Goal: Task Accomplishment & Management: Use online tool/utility

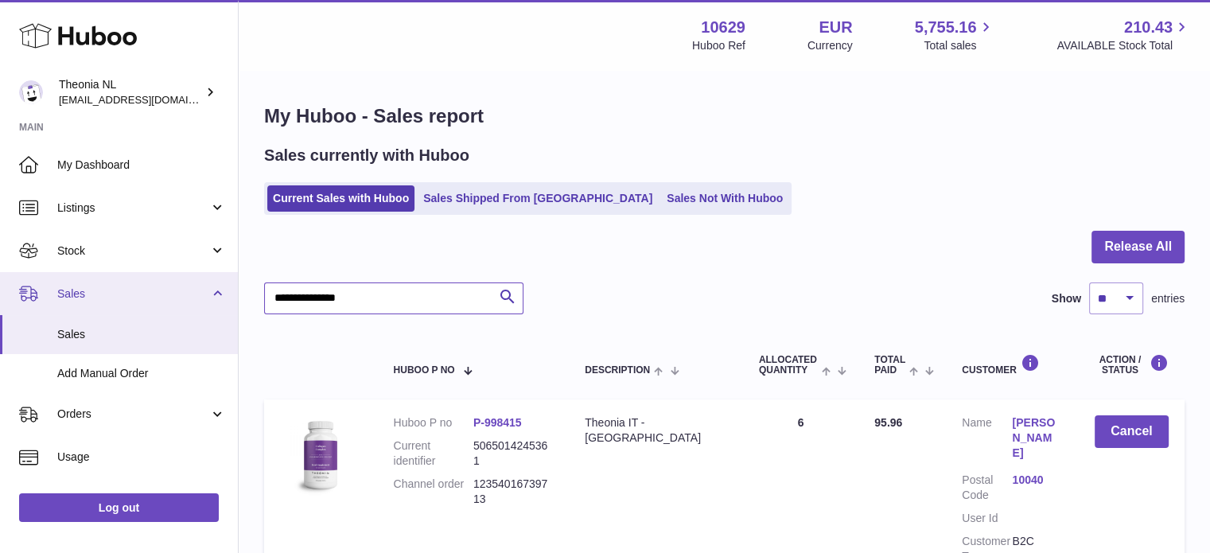
drag, startPoint x: 374, startPoint y: 306, endPoint x: 103, endPoint y: 309, distance: 271.2
click at [116, 311] on div "Huboo Theonia NL info@wholesomegoods.eu Main My Dashboard Listings Not with Hub…" at bounding box center [605, 360] width 1210 height 721
paste input "text"
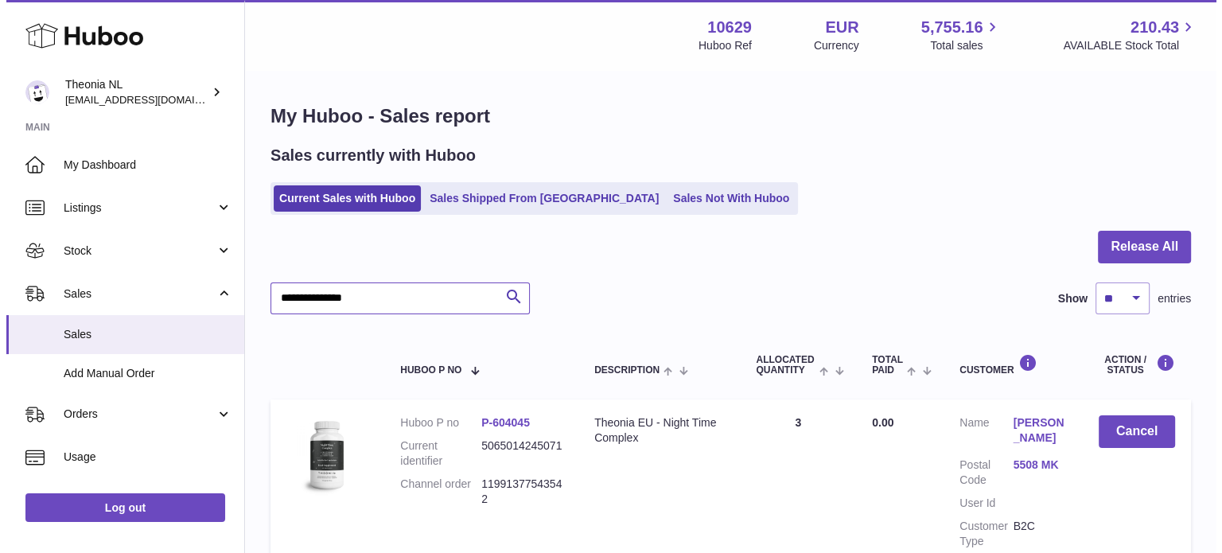
scroll to position [152, 0]
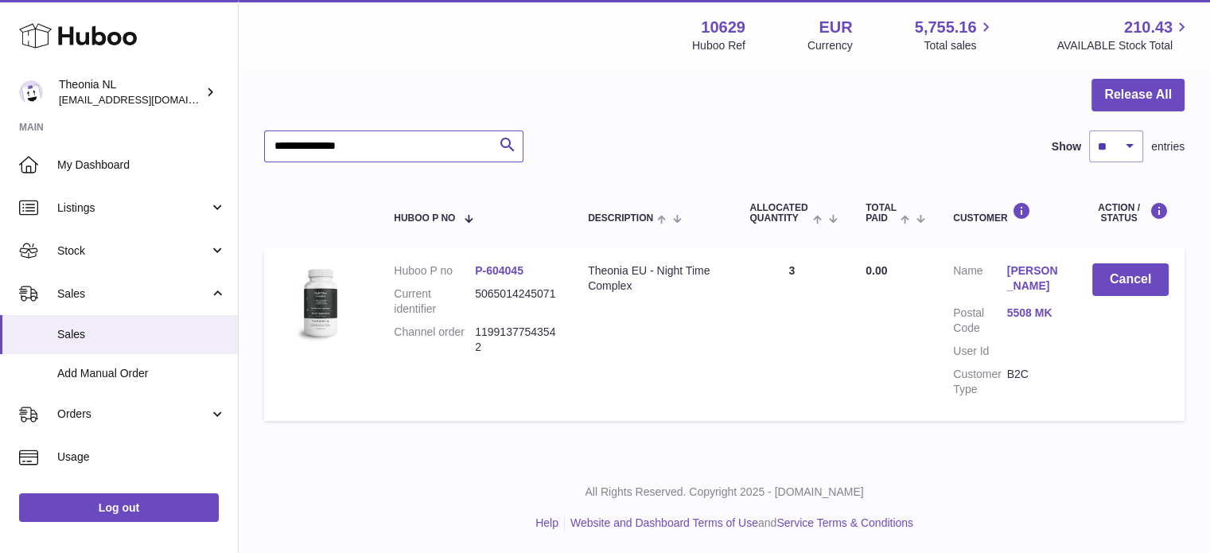
type input "**********"
click at [1038, 310] on link "5508 MK" at bounding box center [1033, 312] width 53 height 15
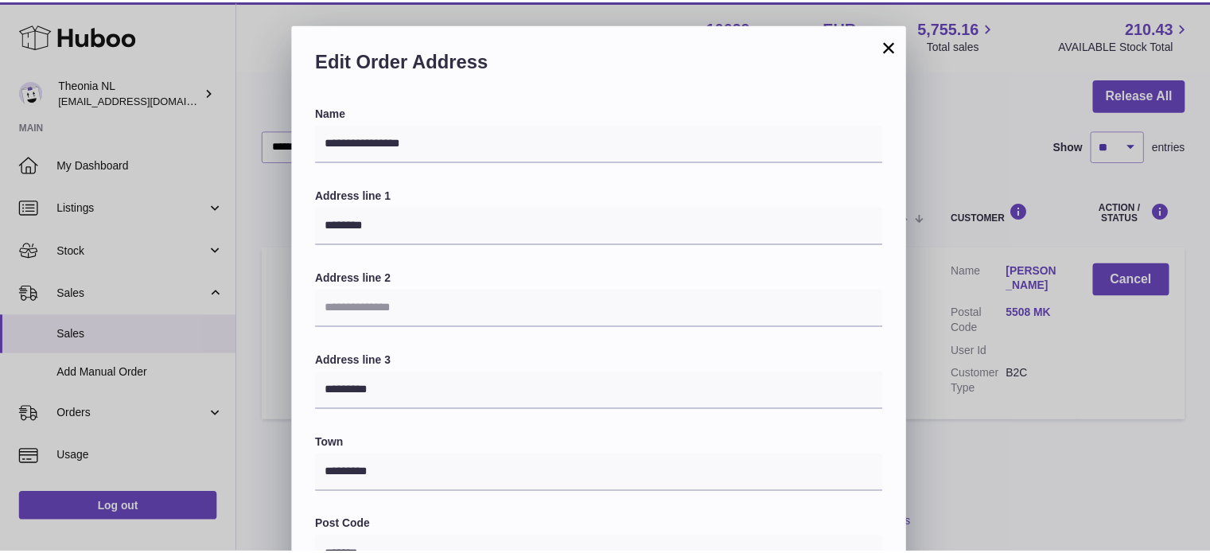
scroll to position [449, 0]
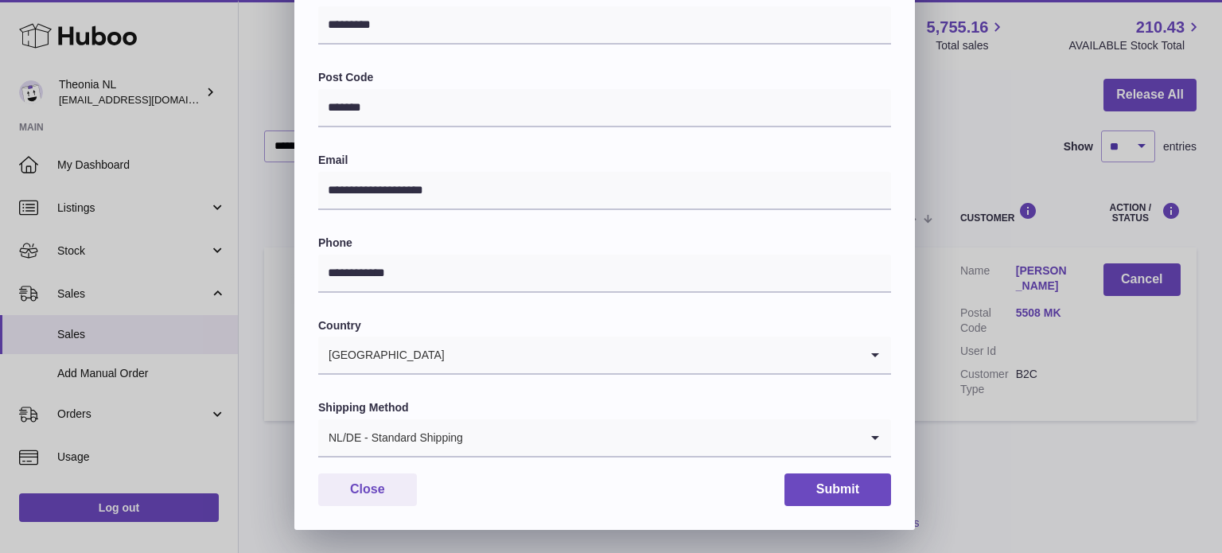
click at [420, 447] on div "NL/DE - Standard Shipping" at bounding box center [588, 437] width 541 height 37
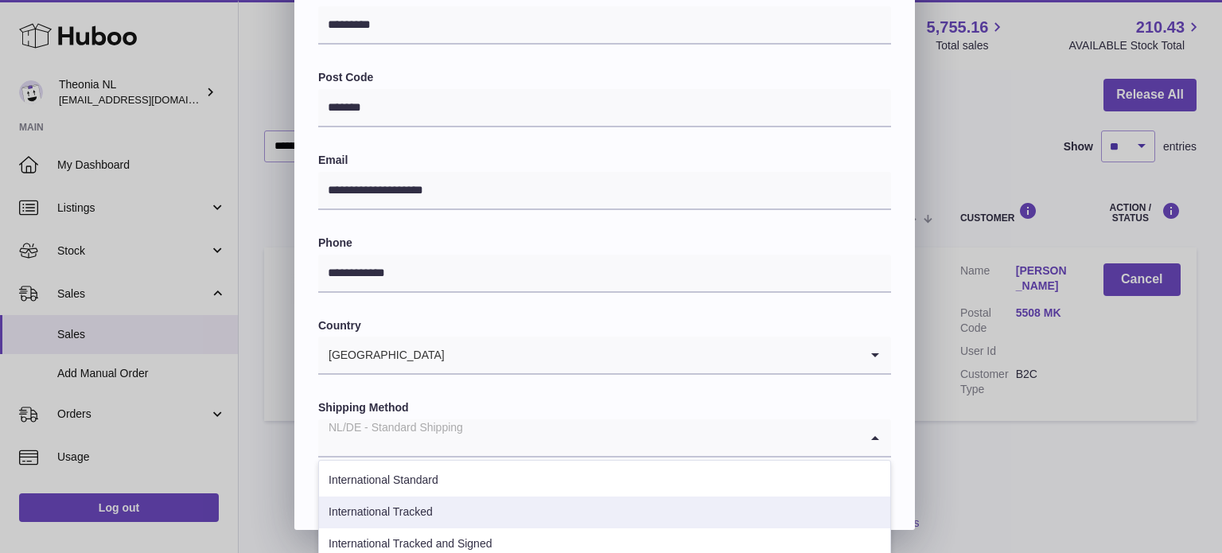
click at [437, 511] on li "International Tracked" at bounding box center [604, 512] width 571 height 32
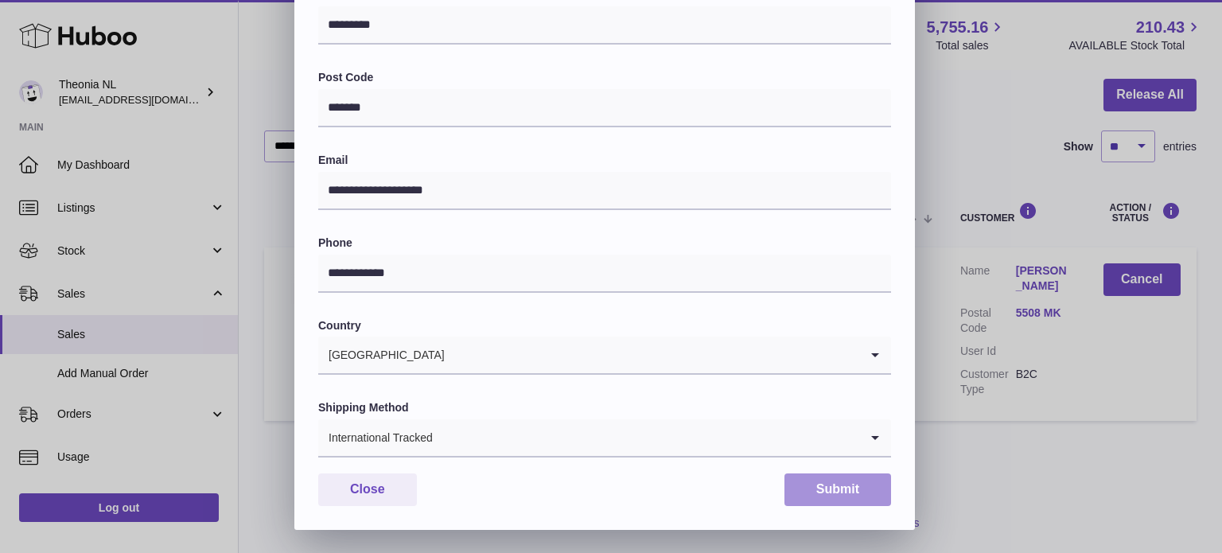
click at [838, 489] on button "Submit" at bounding box center [837, 489] width 107 height 33
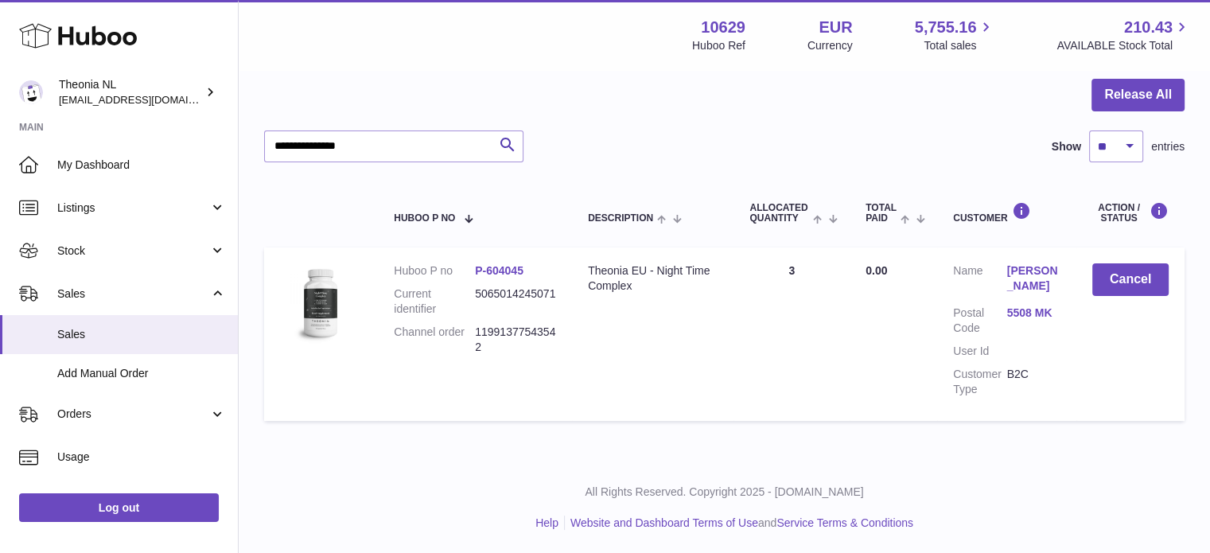
scroll to position [0, 0]
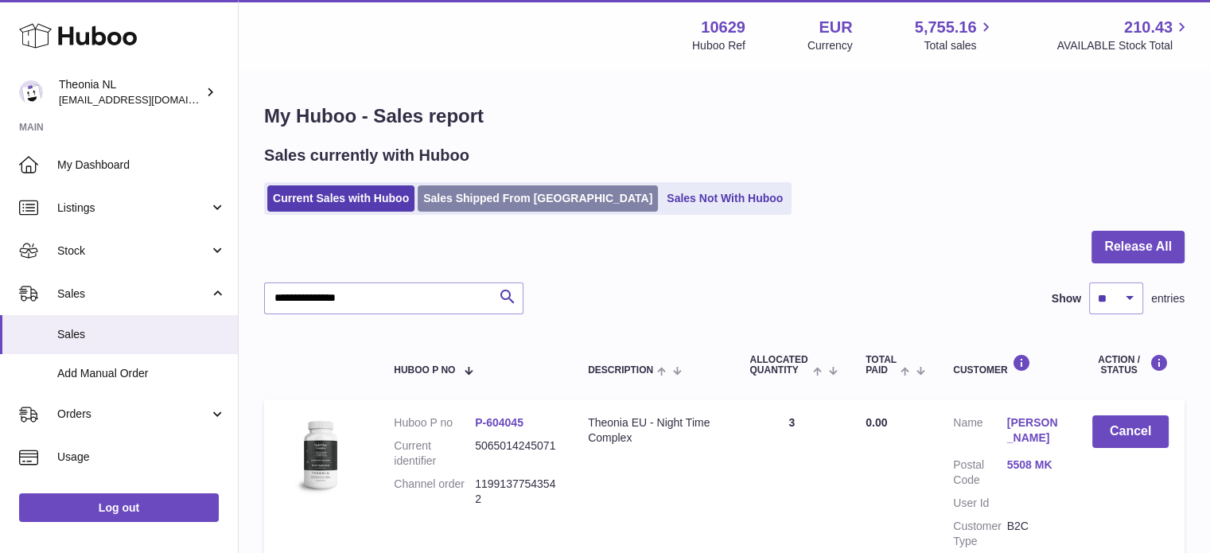
click at [500, 197] on link "Sales Shipped From [GEOGRAPHIC_DATA]" at bounding box center [538, 198] width 240 height 26
click at [500, 196] on link "Sales Shipped From [GEOGRAPHIC_DATA]" at bounding box center [538, 198] width 240 height 26
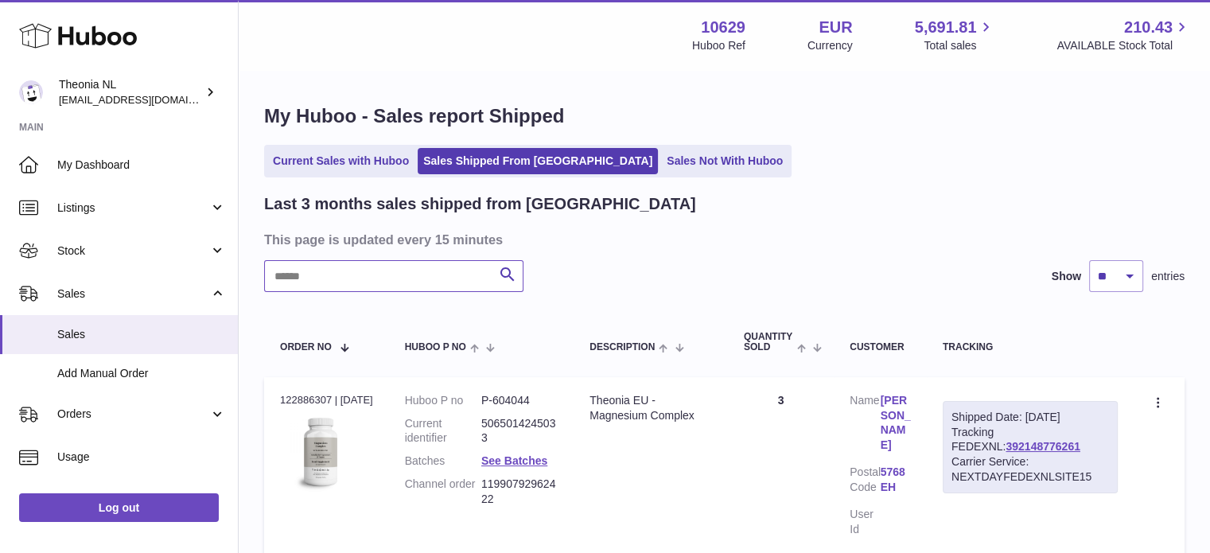
click at [442, 279] on input "text" at bounding box center [393, 276] width 259 height 32
paste input "**********"
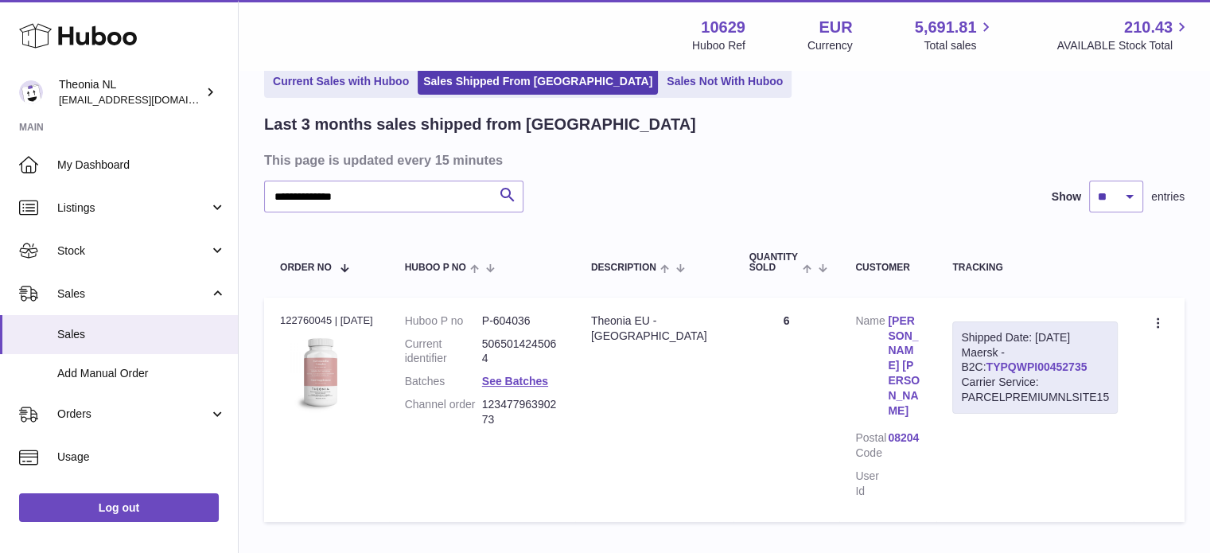
click at [1001, 368] on link "TYPQWPI00452735" at bounding box center [1036, 366] width 101 height 13
drag, startPoint x: 408, startPoint y: 201, endPoint x: 48, endPoint y: 222, distance: 360.9
click at [76, 221] on div "**********" at bounding box center [605, 287] width 1210 height 735
paste input "text"
type input "**********"
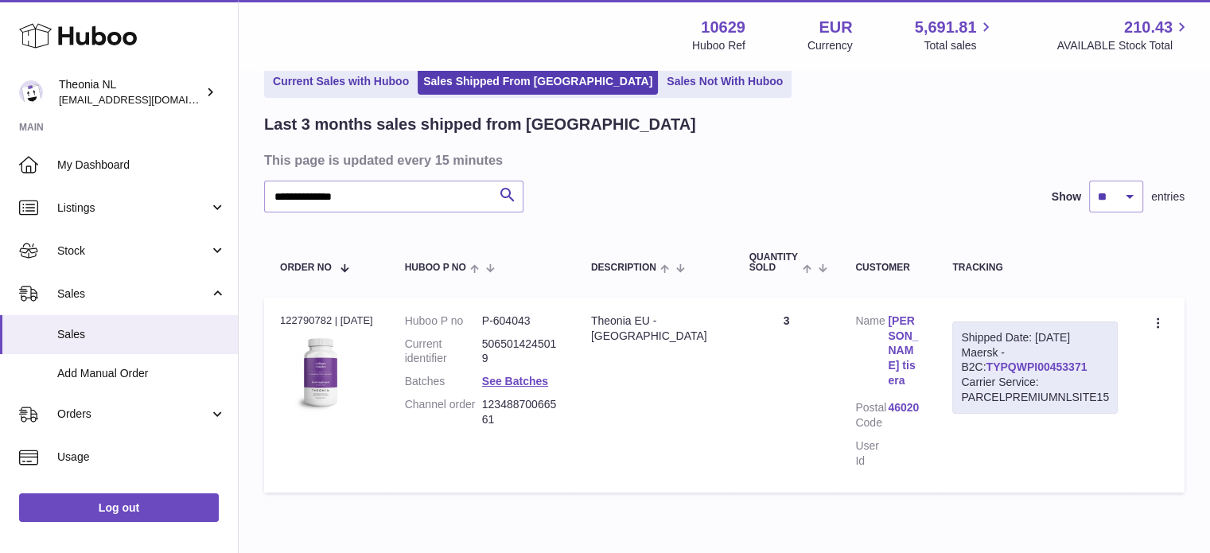
click at [986, 364] on link "TYPQWPI00453371" at bounding box center [1036, 366] width 101 height 13
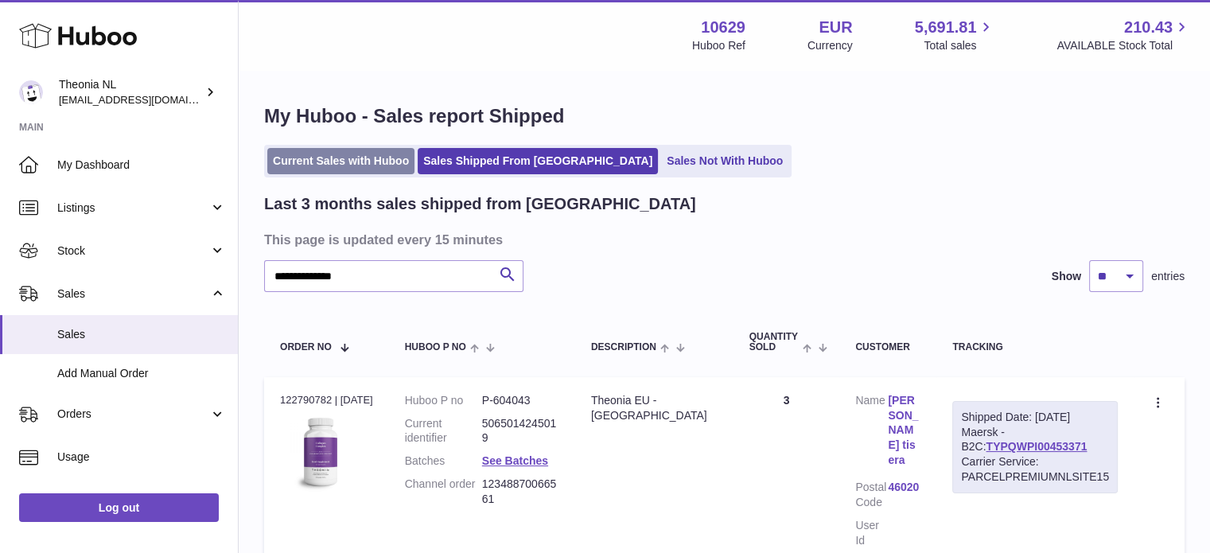
click at [375, 152] on link "Current Sales with Huboo" at bounding box center [340, 161] width 147 height 26
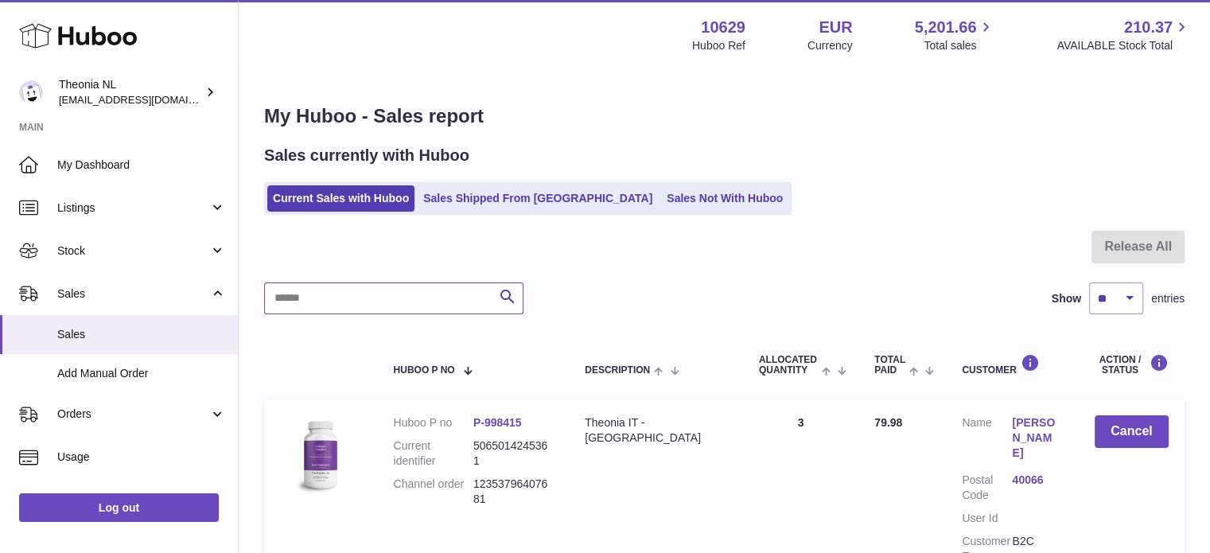
click at [405, 303] on input "text" at bounding box center [393, 298] width 259 height 32
paste input "**********"
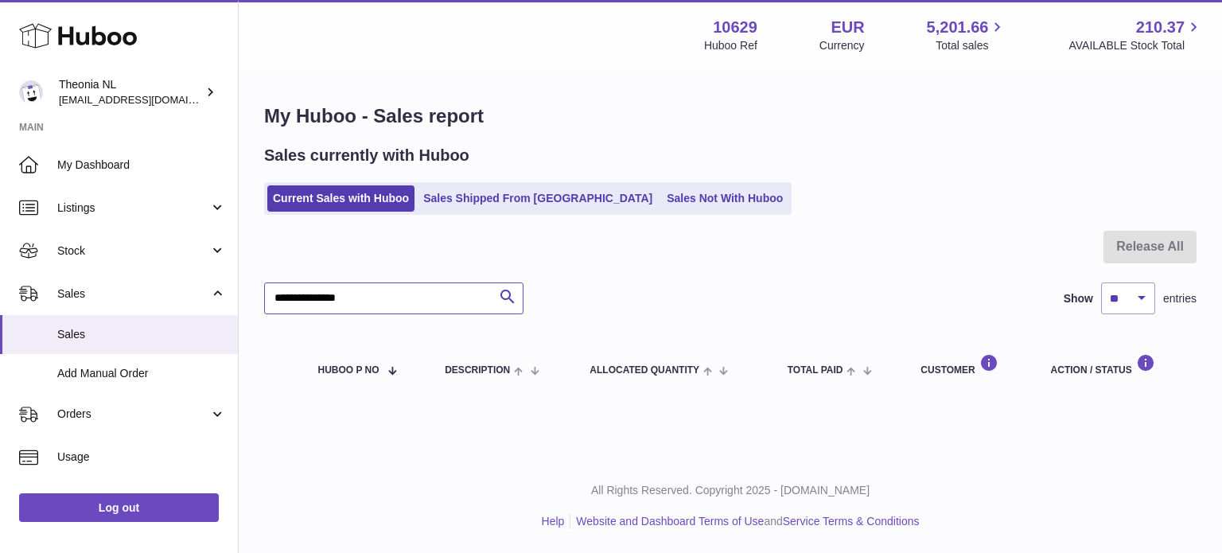
type input "**********"
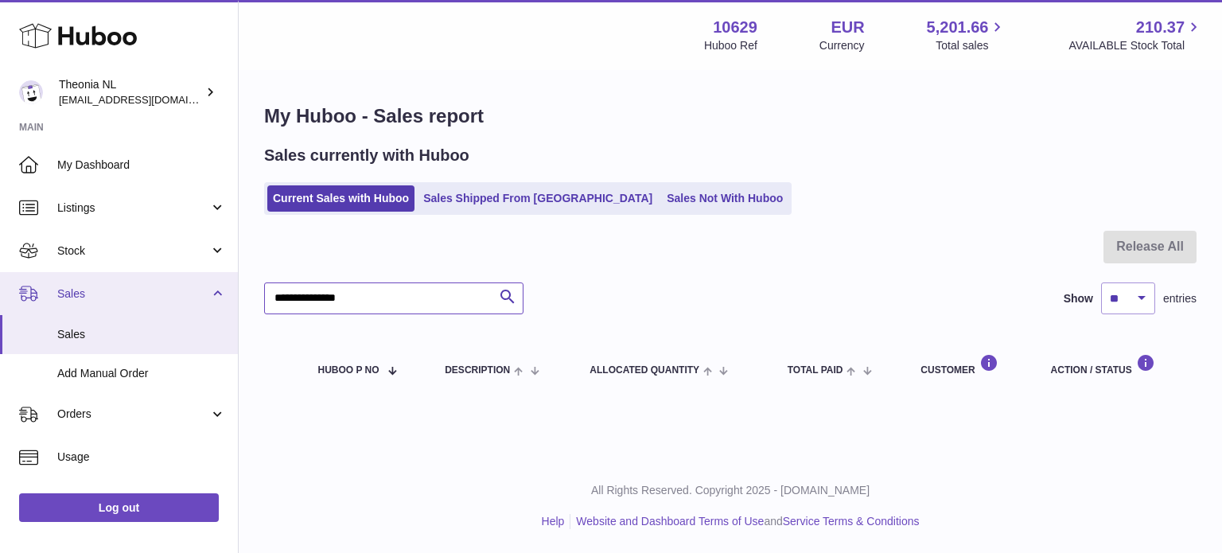
drag, startPoint x: 379, startPoint y: 301, endPoint x: 185, endPoint y: 290, distance: 193.6
click at [189, 291] on div "Huboo Theonia NL info@wholesomegoods.eu Main My Dashboard Listings Not with Hub…" at bounding box center [611, 276] width 1222 height 553
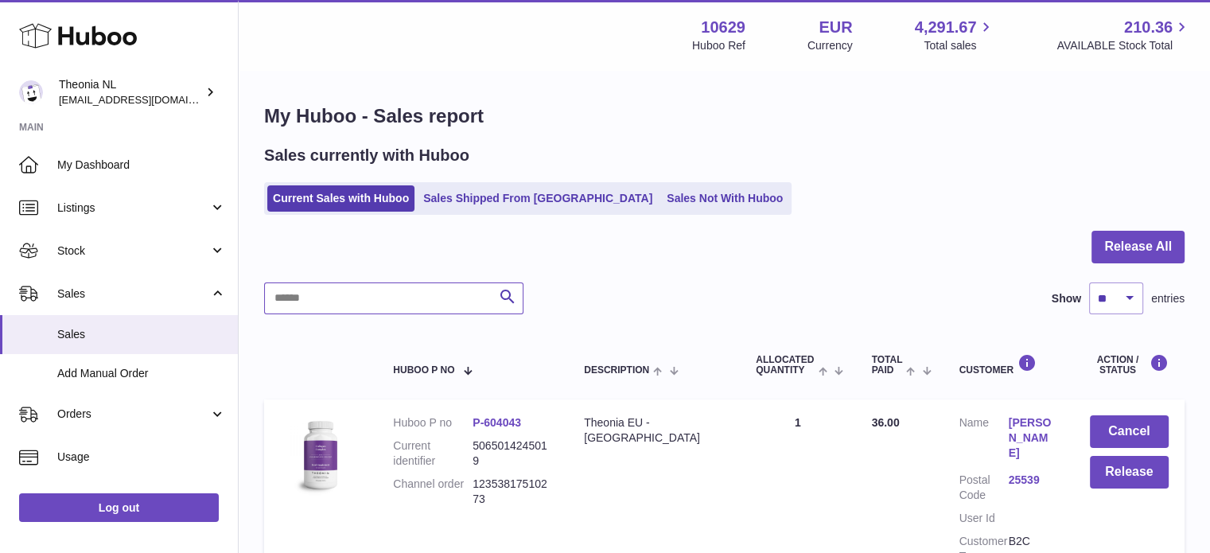
click at [351, 294] on input "text" at bounding box center [393, 298] width 259 height 32
paste input "**********"
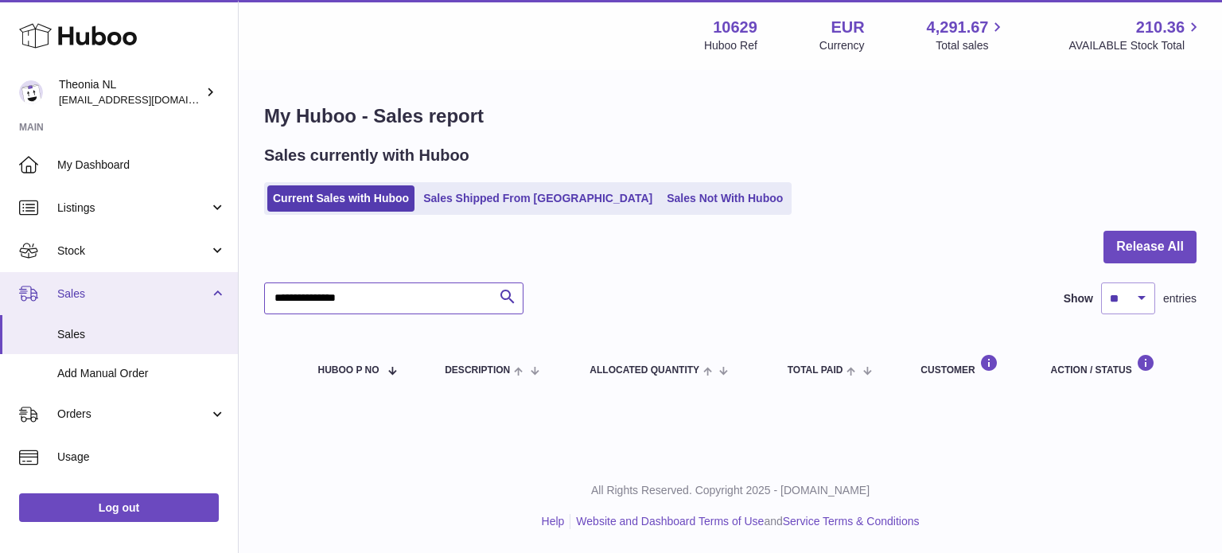
drag, startPoint x: 410, startPoint y: 308, endPoint x: 150, endPoint y: 307, distance: 260.9
click at [159, 307] on div "Huboo Theonia NL [EMAIL_ADDRESS][DOMAIN_NAME] Main My Dashboard Listings Not wi…" at bounding box center [611, 276] width 1222 height 553
paste input "text"
type input "**********"
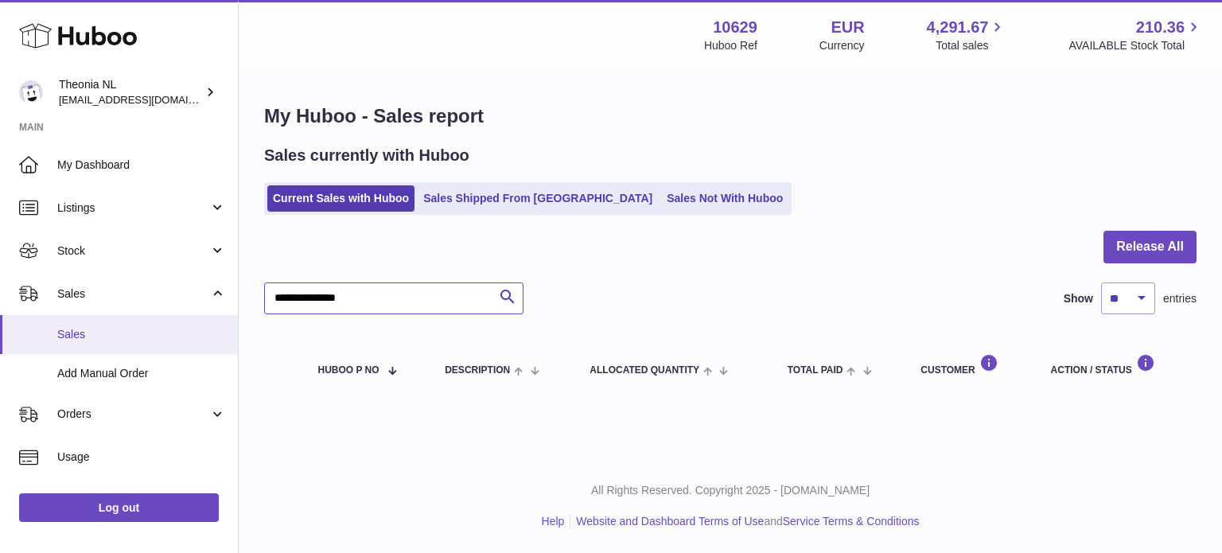
drag, startPoint x: 300, startPoint y: 314, endPoint x: 224, endPoint y: 324, distance: 76.2
click at [225, 324] on div "Huboo Theonia NL info@wholesomegoods.eu Main My Dashboard Listings Not with Hub…" at bounding box center [611, 276] width 1222 height 553
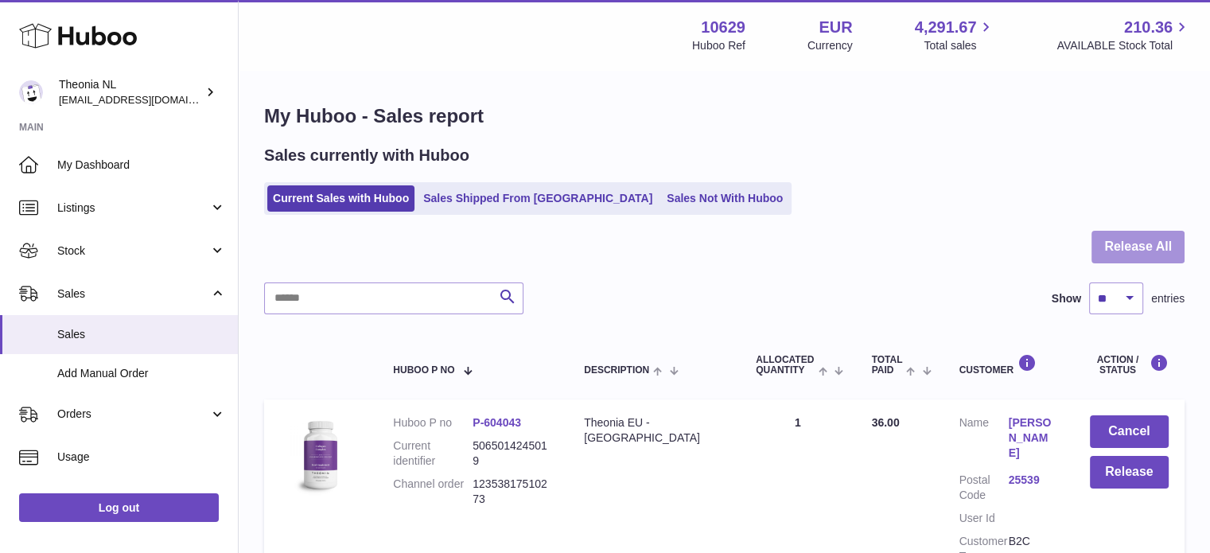
click at [1109, 241] on button "Release All" at bounding box center [1137, 247] width 93 height 33
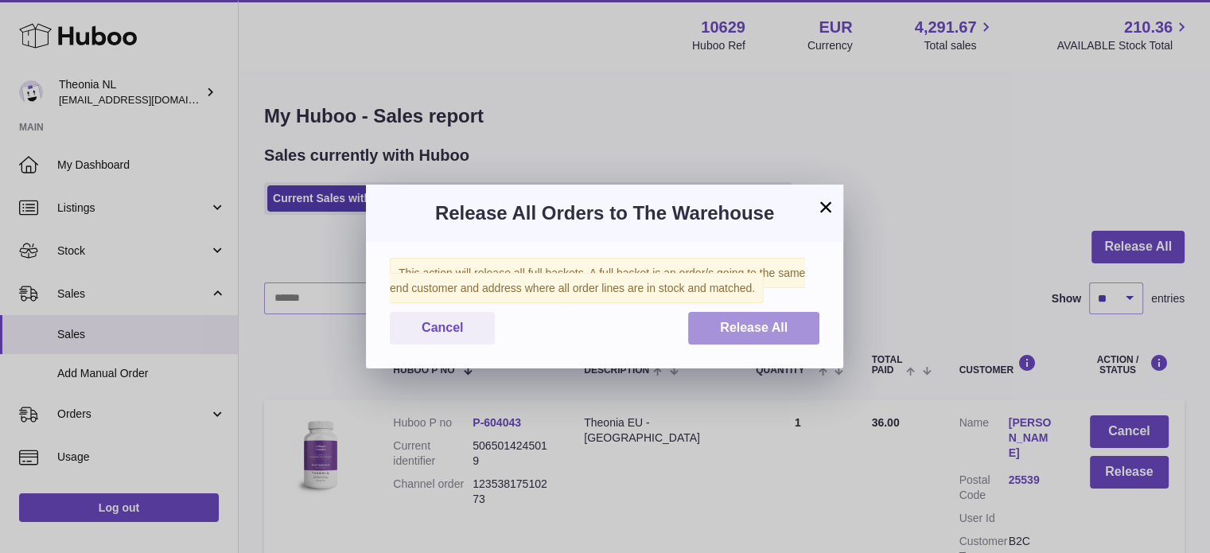
click at [737, 322] on span "Release All" at bounding box center [754, 328] width 68 height 14
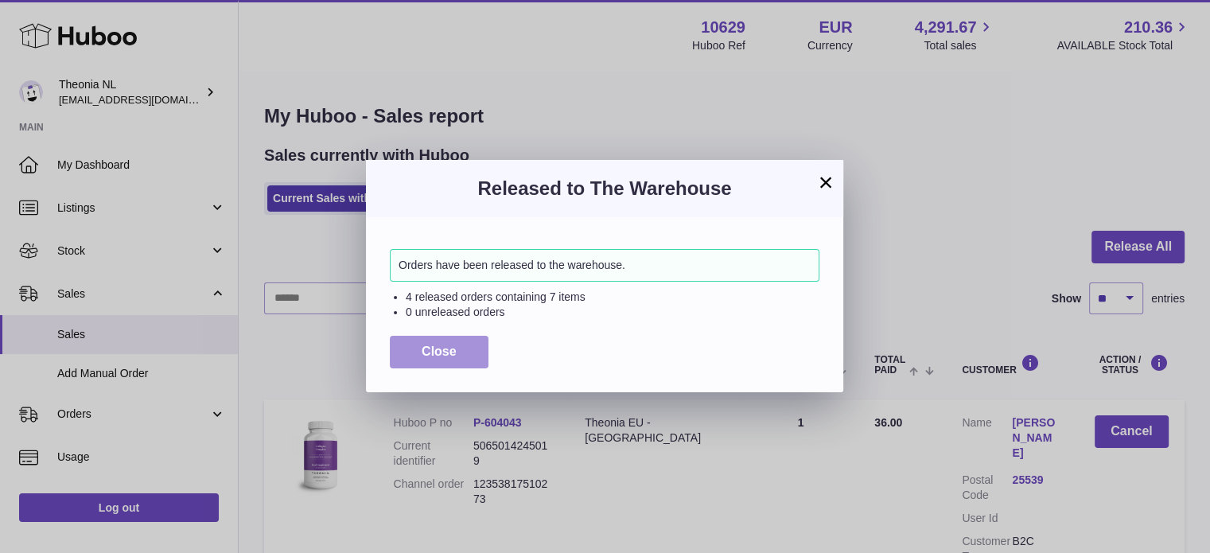
click at [465, 344] on button "Close" at bounding box center [439, 352] width 99 height 33
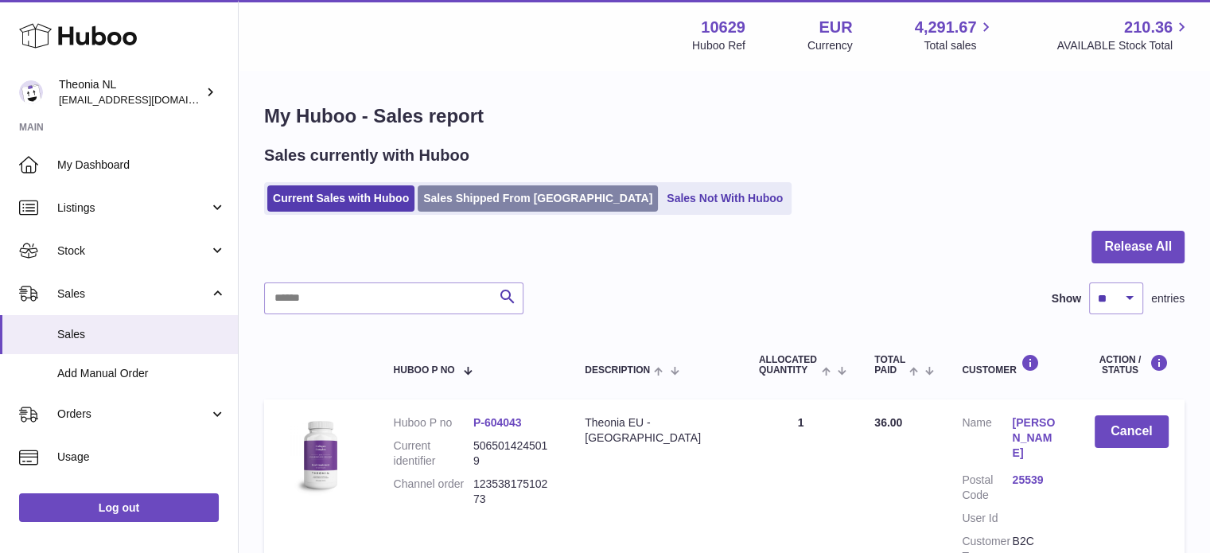
click at [509, 197] on link "Sales Shipped From [GEOGRAPHIC_DATA]" at bounding box center [538, 198] width 240 height 26
click at [509, 196] on link "Sales Shipped From [GEOGRAPHIC_DATA]" at bounding box center [538, 198] width 240 height 26
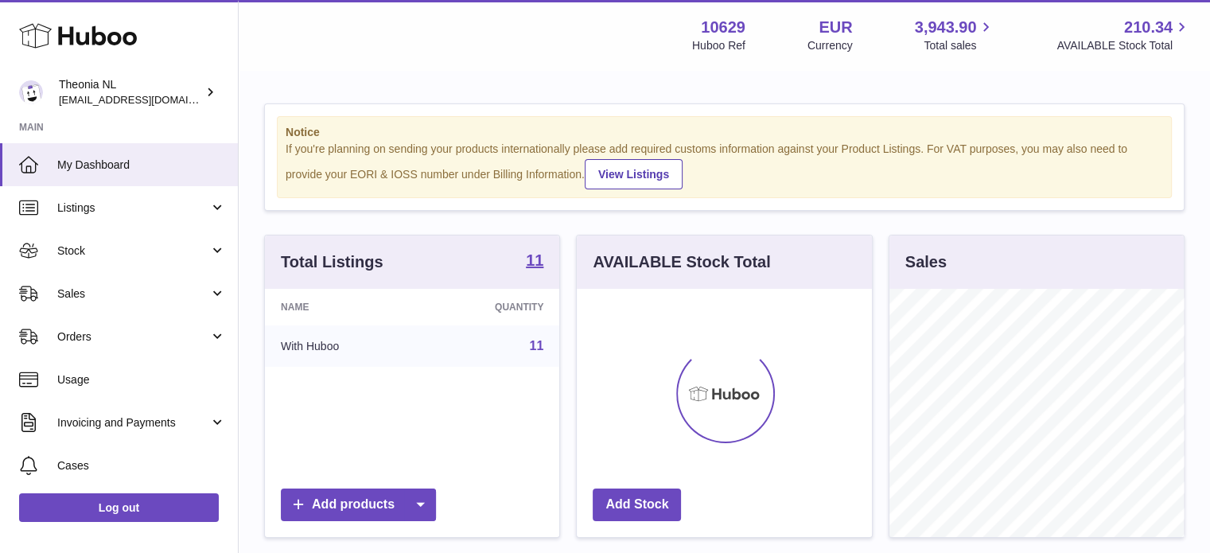
scroll to position [248, 295]
click at [121, 305] on link "Sales" at bounding box center [119, 293] width 238 height 43
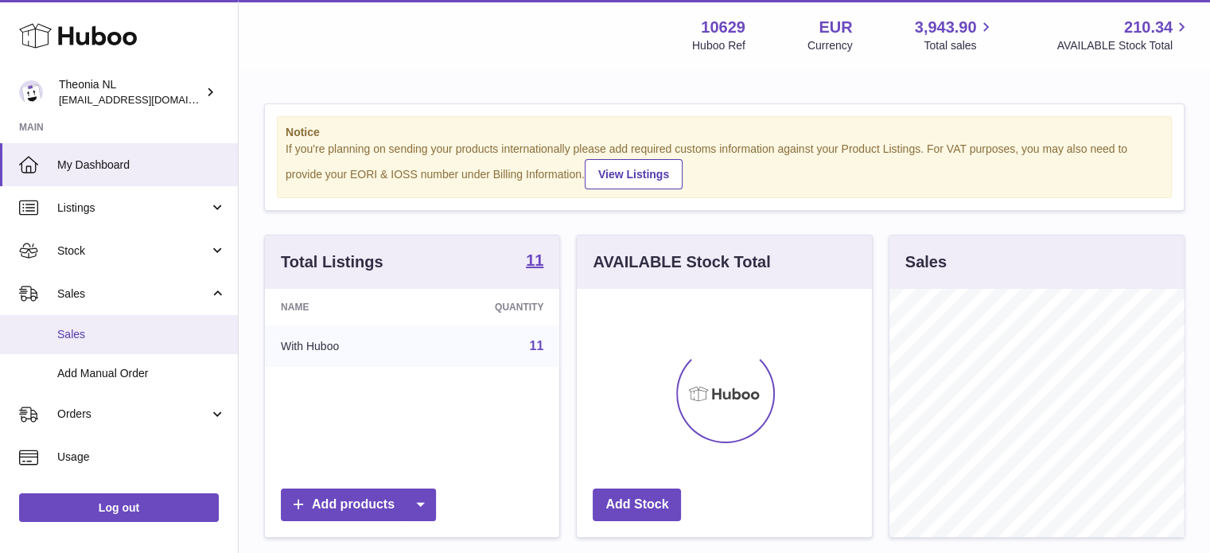
click at [122, 329] on span "Sales" at bounding box center [141, 334] width 169 height 15
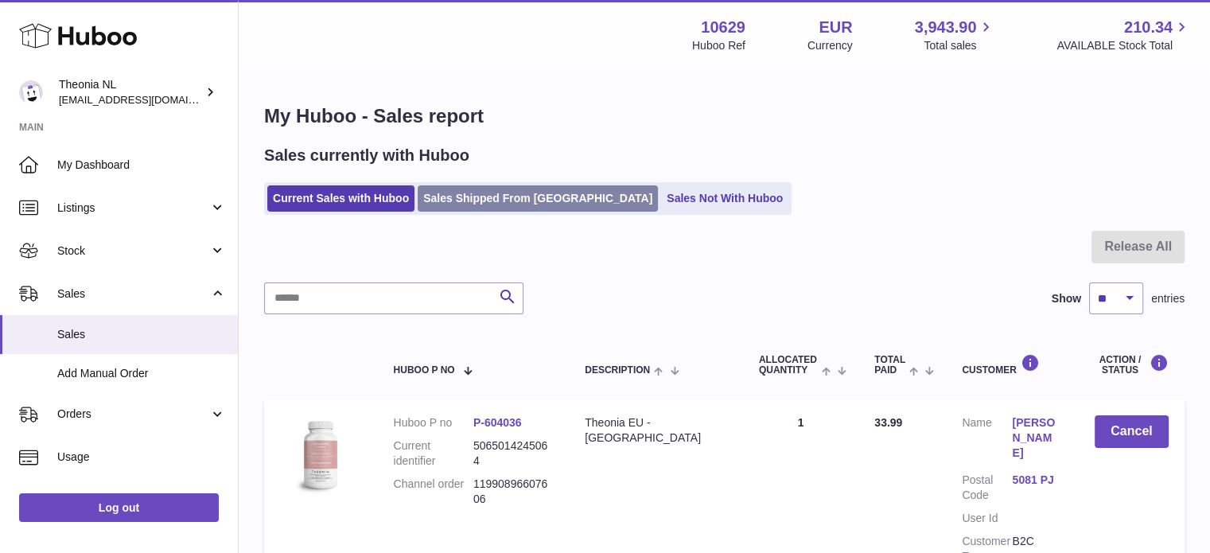
click at [515, 193] on link "Sales Shipped From [GEOGRAPHIC_DATA]" at bounding box center [538, 198] width 240 height 26
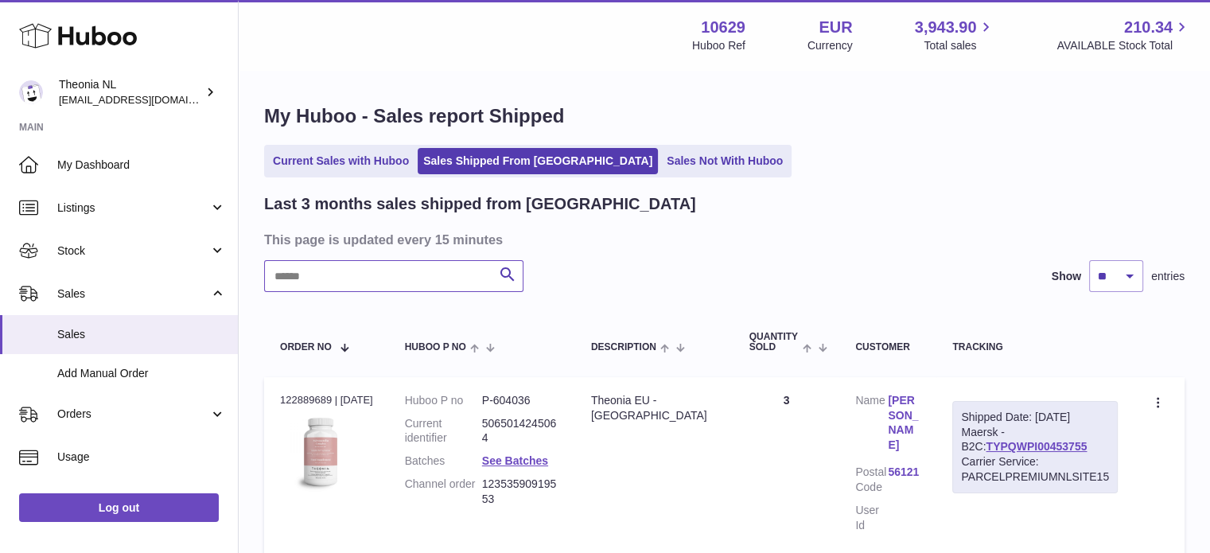
click at [408, 268] on input "text" at bounding box center [393, 276] width 259 height 32
paste input "**********"
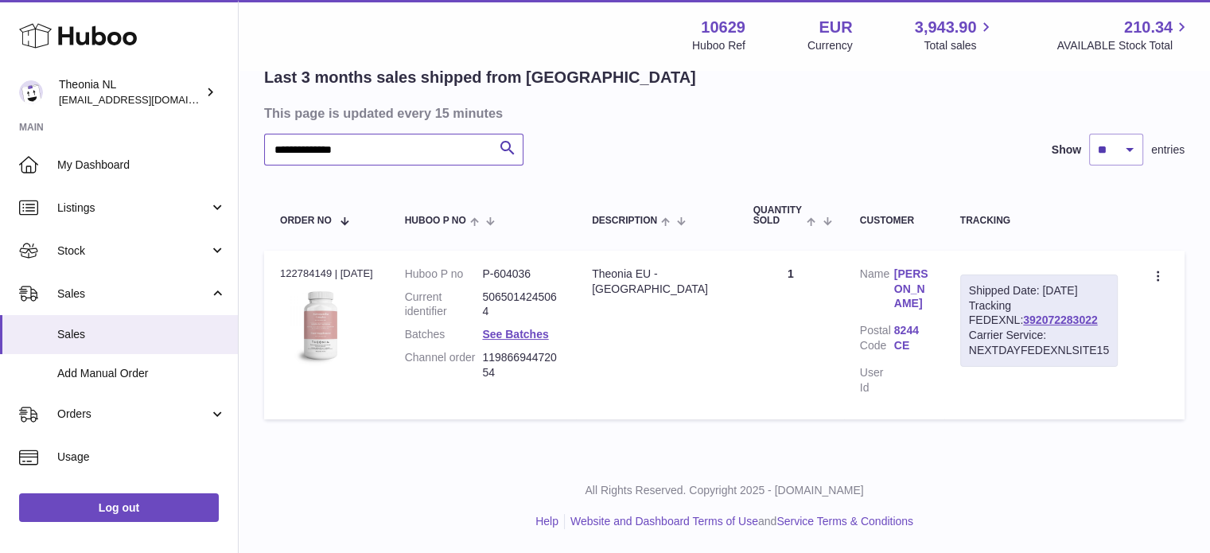
scroll to position [125, 0]
type input "**********"
click at [1023, 328] on link "392072283022" at bounding box center [1060, 321] width 74 height 13
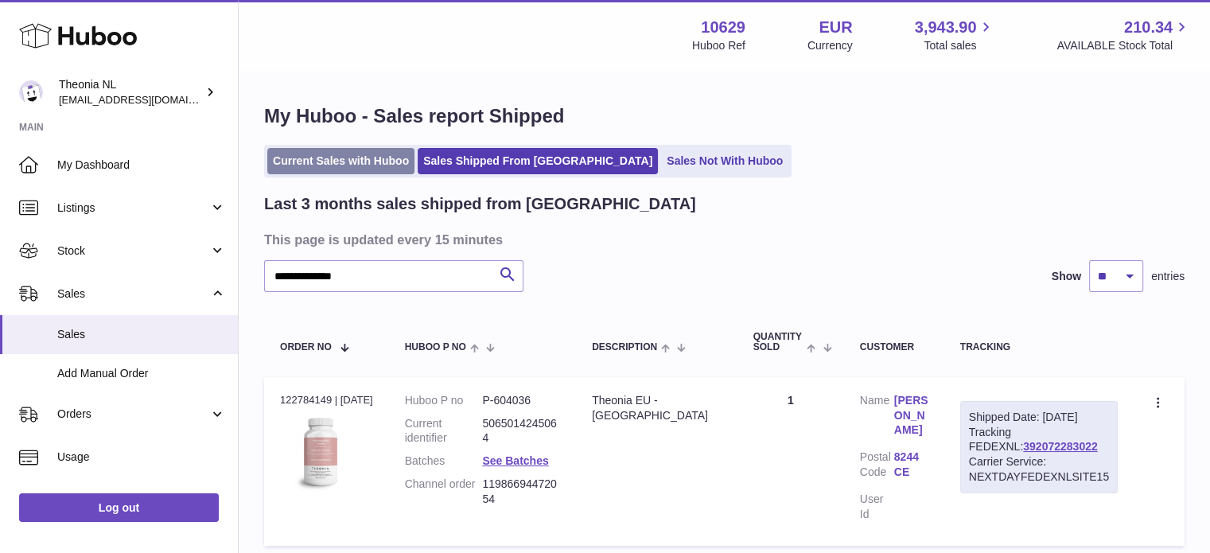
click at [385, 149] on link "Current Sales with Huboo" at bounding box center [340, 161] width 147 height 26
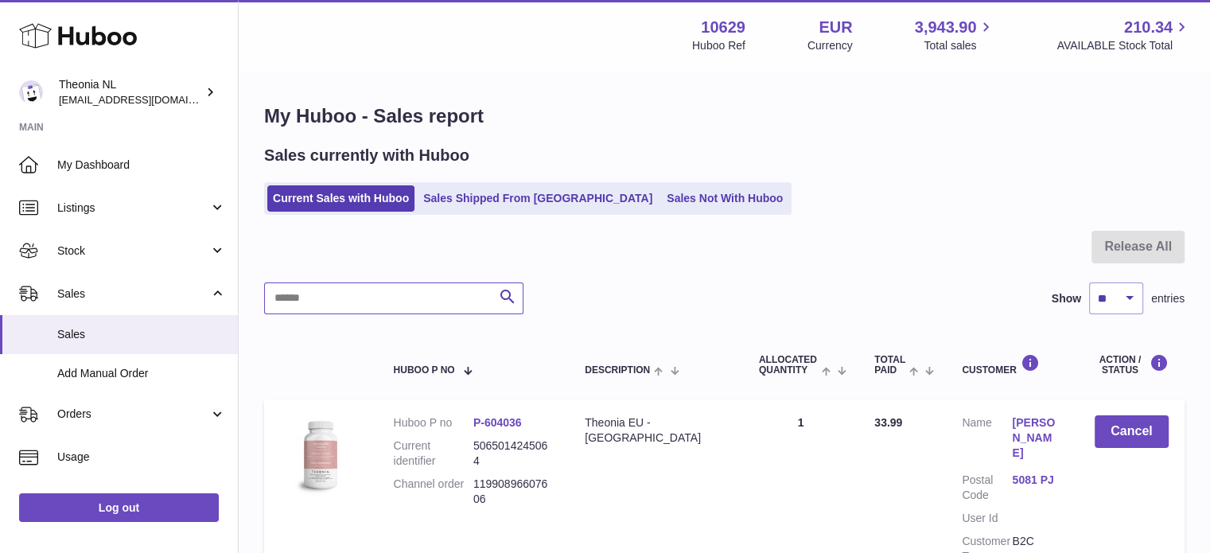
drag, startPoint x: 383, startPoint y: 305, endPoint x: 396, endPoint y: 302, distance: 13.1
click at [383, 306] on input "text" at bounding box center [393, 298] width 259 height 32
paste input "**********"
click at [1021, 472] on link "20070" at bounding box center [1037, 479] width 50 height 15
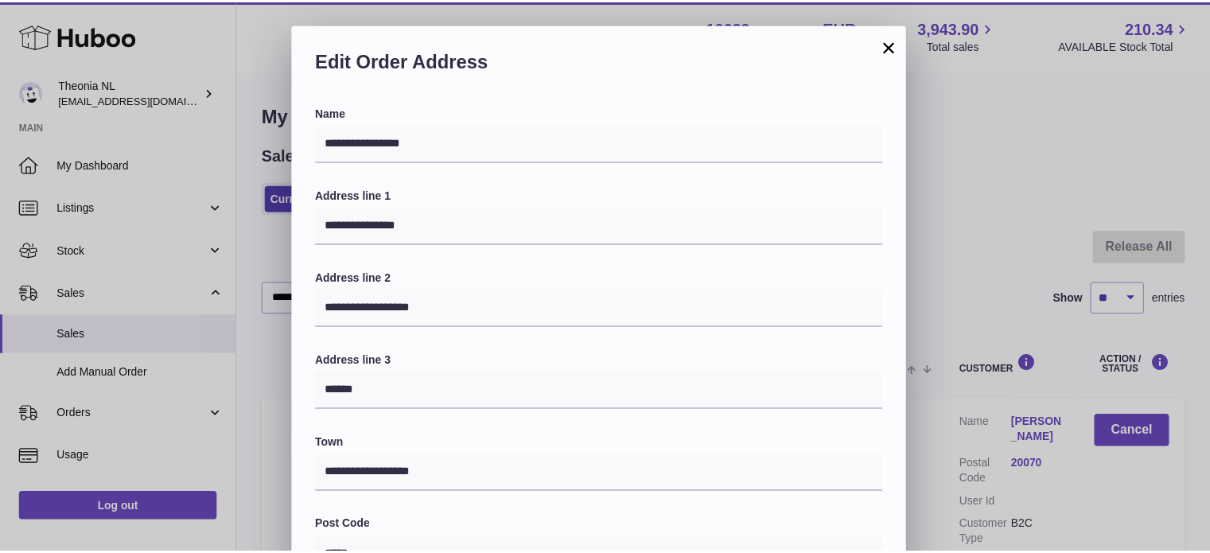
scroll to position [449, 0]
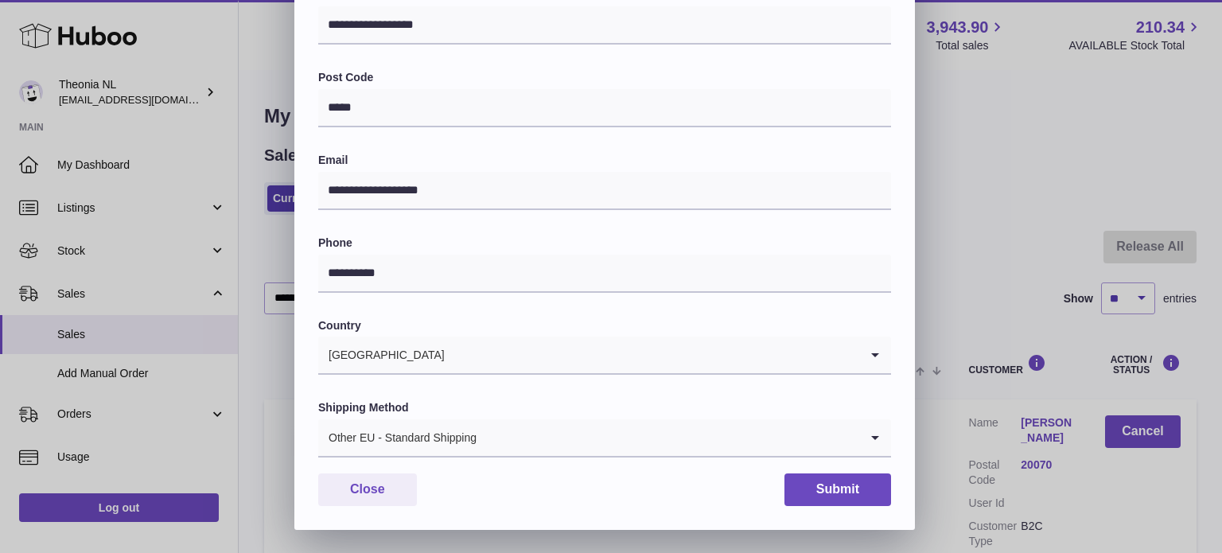
click at [437, 441] on div "Other EU - Standard Shipping" at bounding box center [588, 437] width 541 height 37
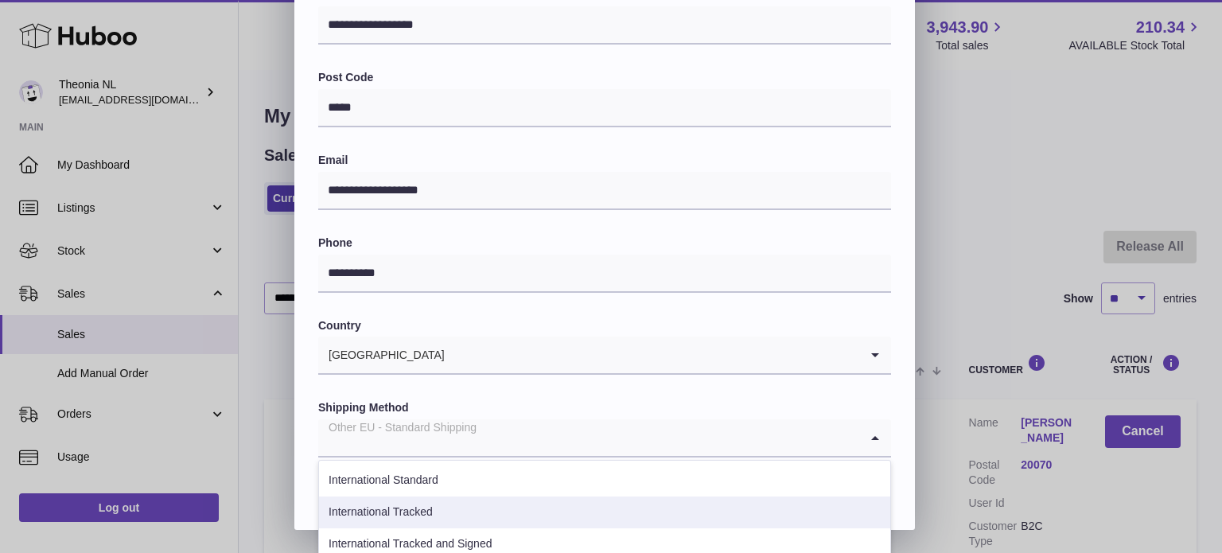
click at [436, 501] on li "International Tracked" at bounding box center [604, 512] width 571 height 32
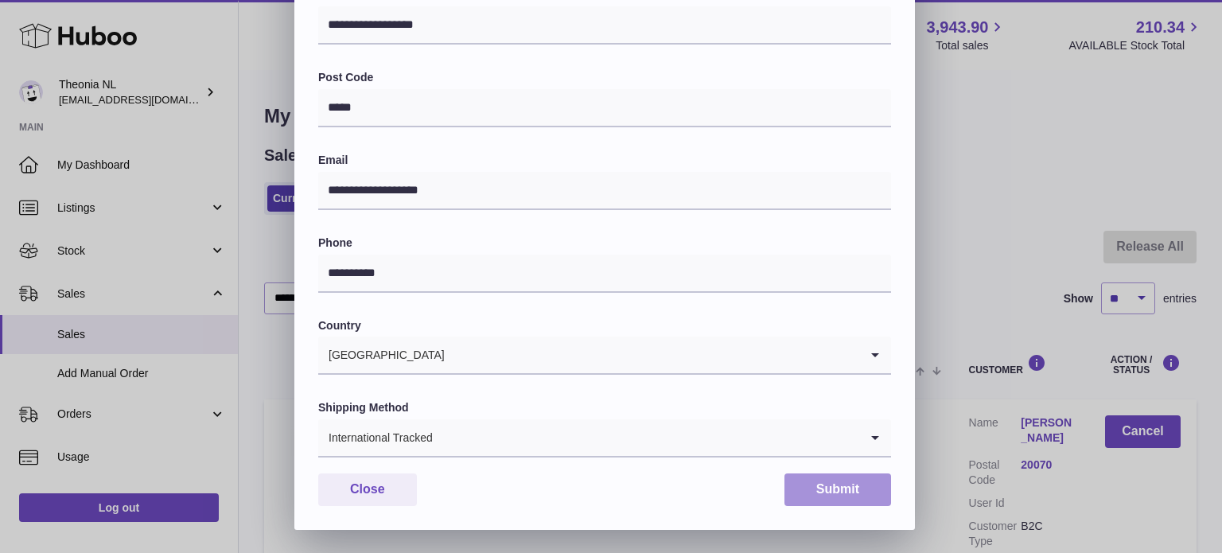
click at [811, 480] on button "Submit" at bounding box center [837, 489] width 107 height 33
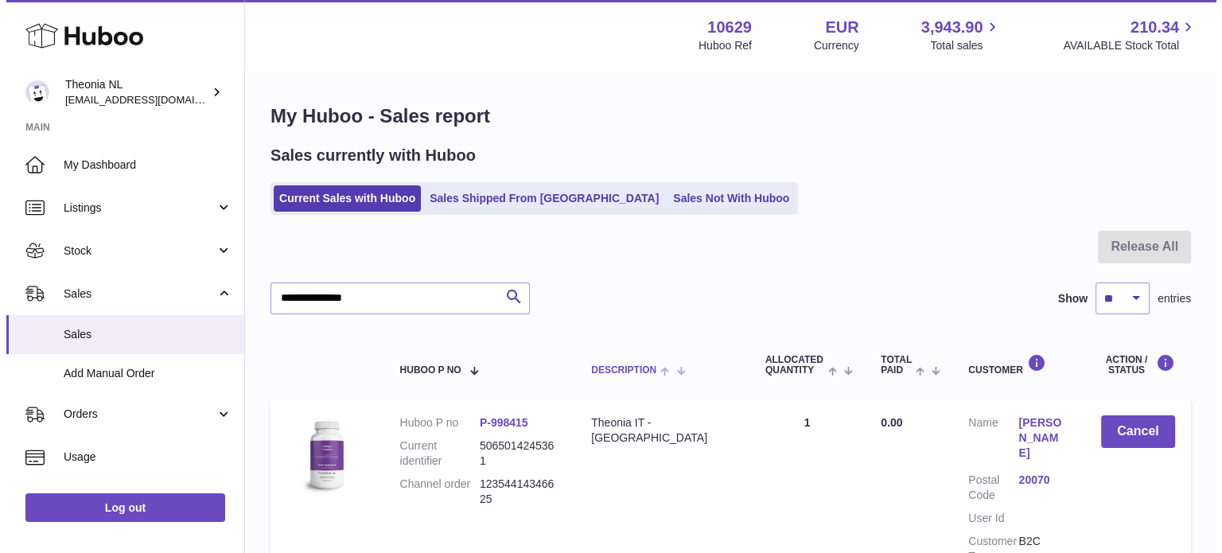
scroll to position [152, 0]
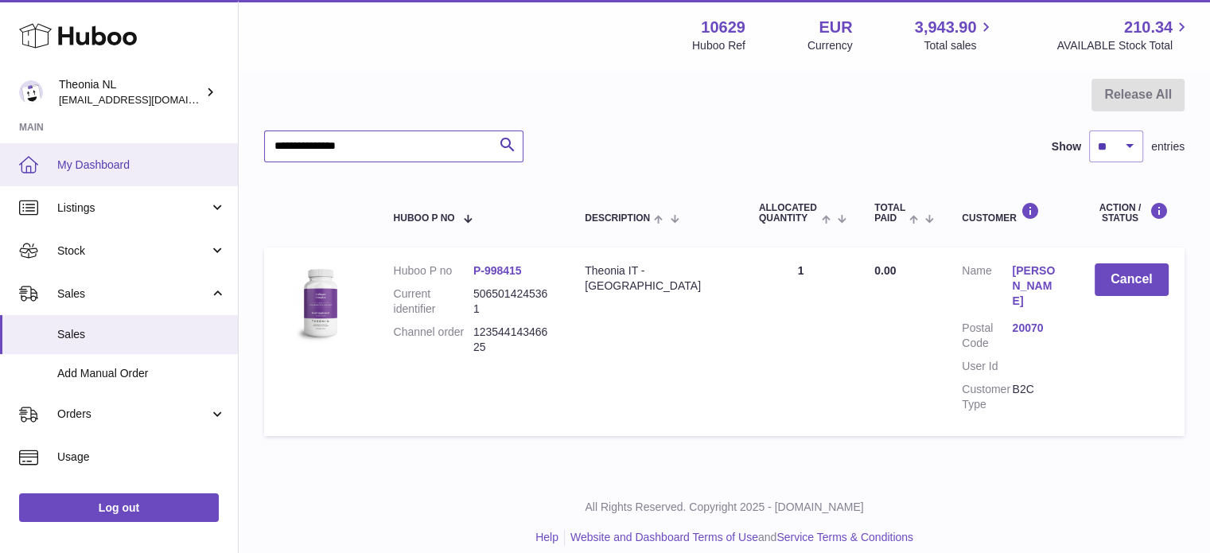
click at [150, 146] on div "Huboo Theonia NL info@wholesomegoods.eu Main My Dashboard Listings Not with Hub…" at bounding box center [605, 208] width 1210 height 721
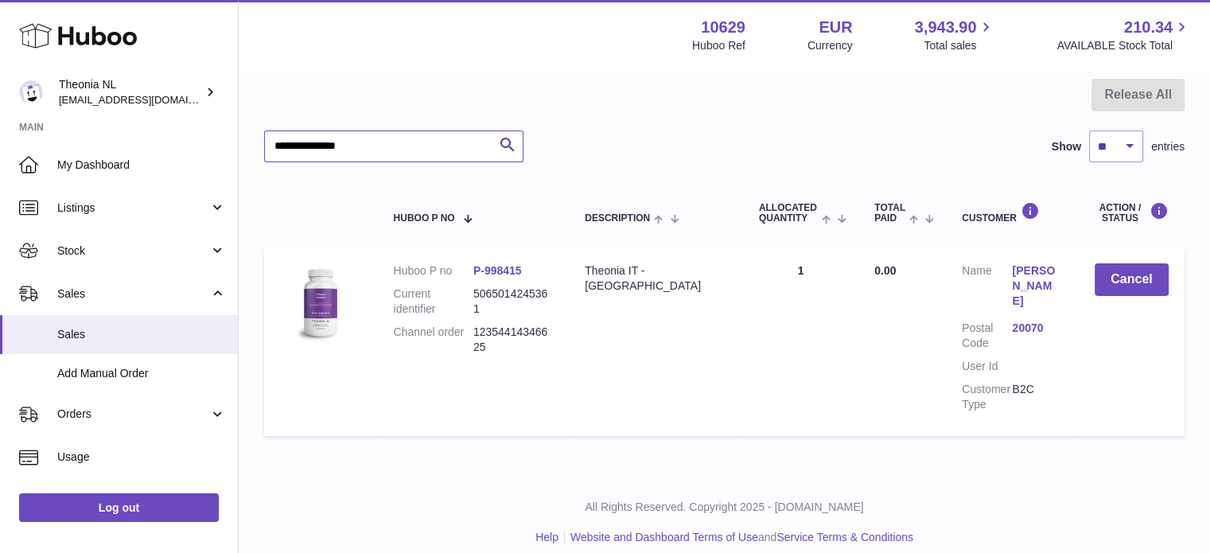
paste input "text"
type input "**********"
click at [1021, 321] on link "58022" at bounding box center [1037, 328] width 50 height 15
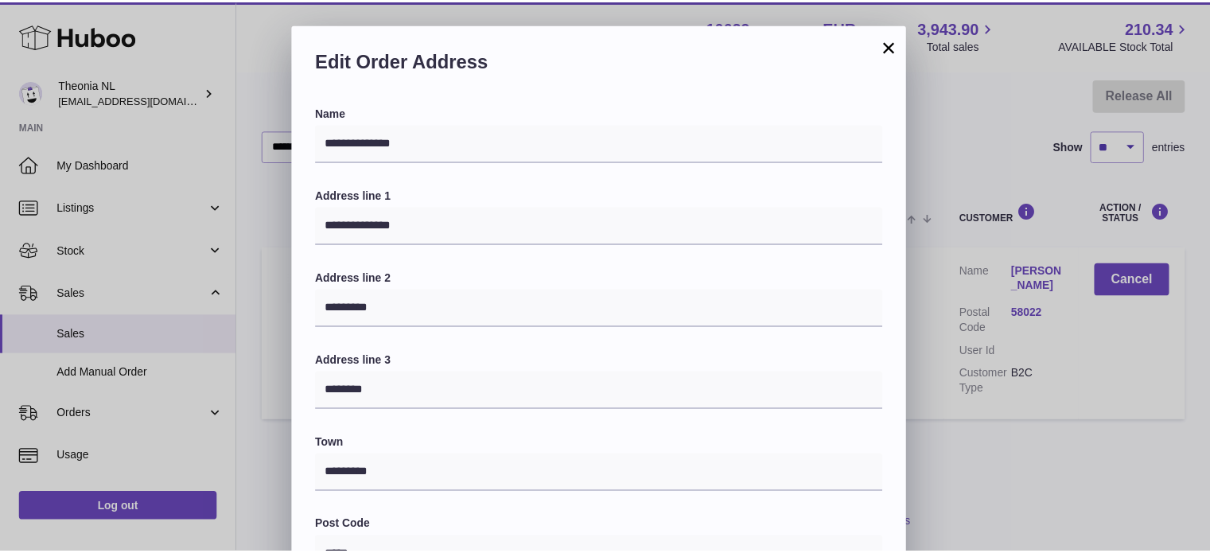
scroll to position [449, 0]
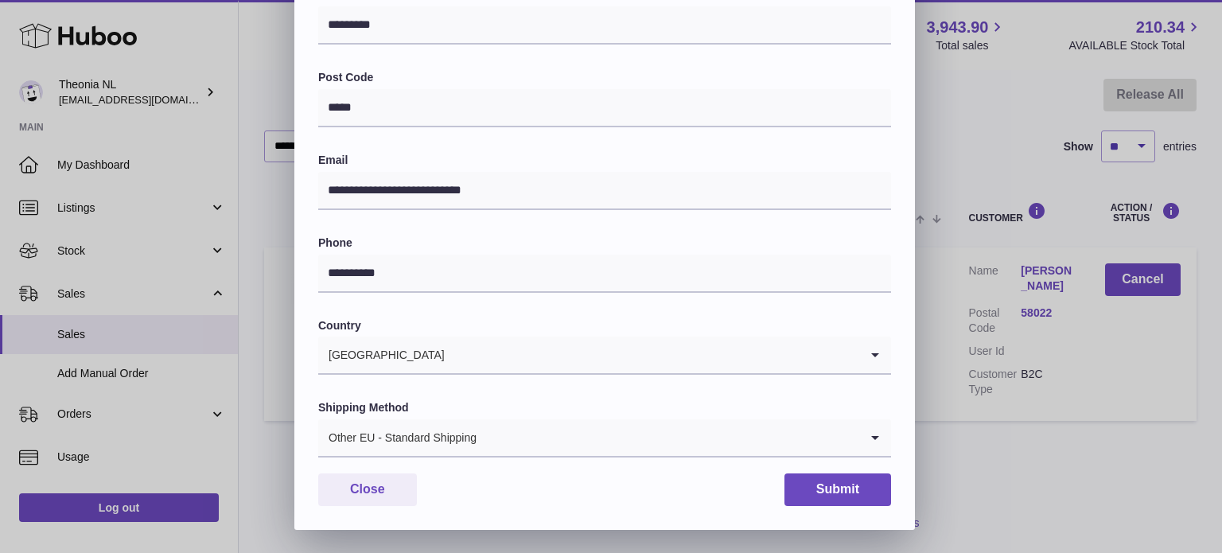
click at [501, 432] on input "Search for option" at bounding box center [668, 437] width 382 height 37
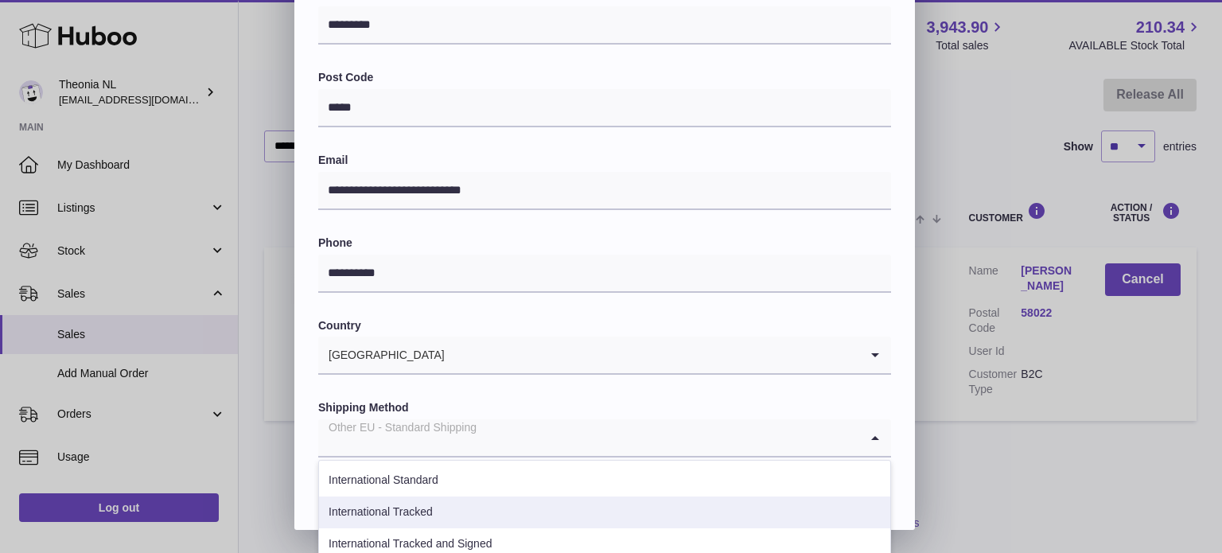
click at [449, 519] on li "International Tracked" at bounding box center [604, 512] width 571 height 32
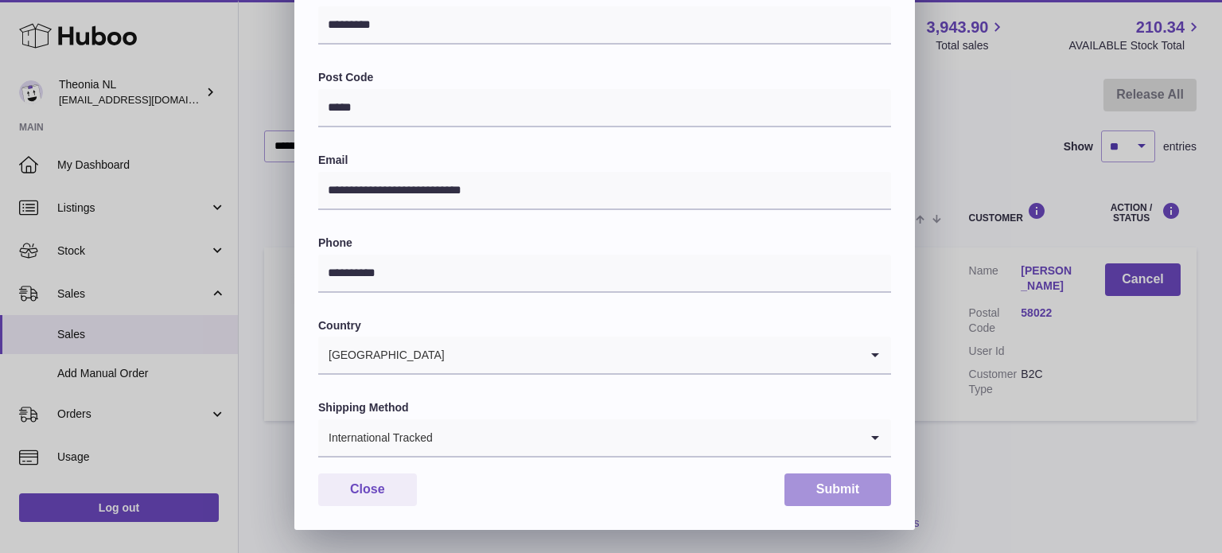
click at [838, 494] on button "Submit" at bounding box center [837, 489] width 107 height 33
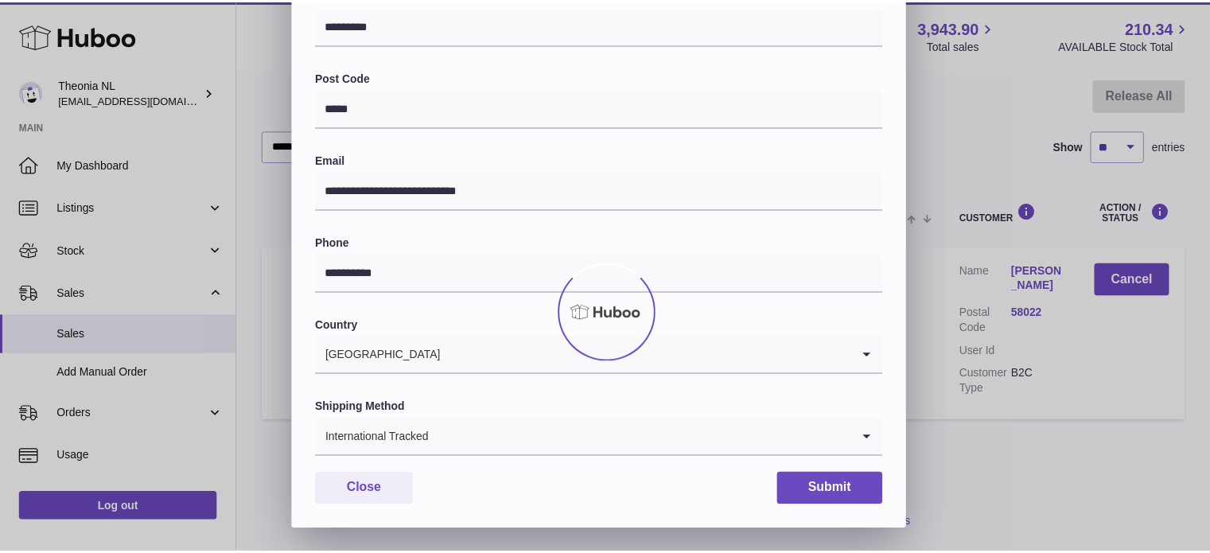
scroll to position [0, 0]
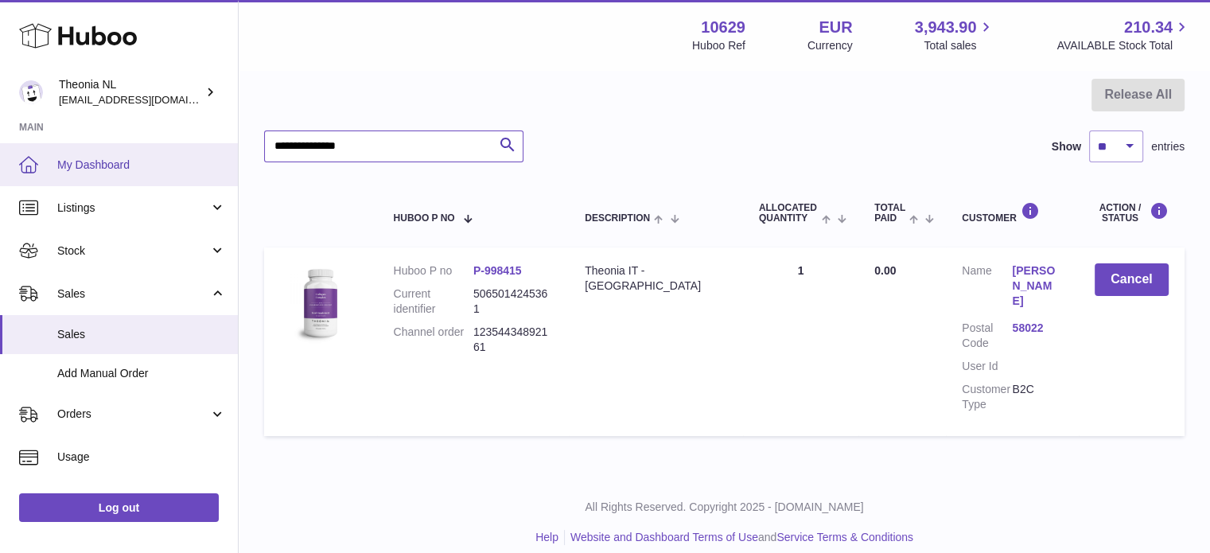
drag, startPoint x: 389, startPoint y: 152, endPoint x: 103, endPoint y: 174, distance: 286.4
click at [124, 171] on div "Huboo Theonia NL info@wholesomegoods.eu Main My Dashboard Listings Not with Hub…" at bounding box center [605, 208] width 1210 height 721
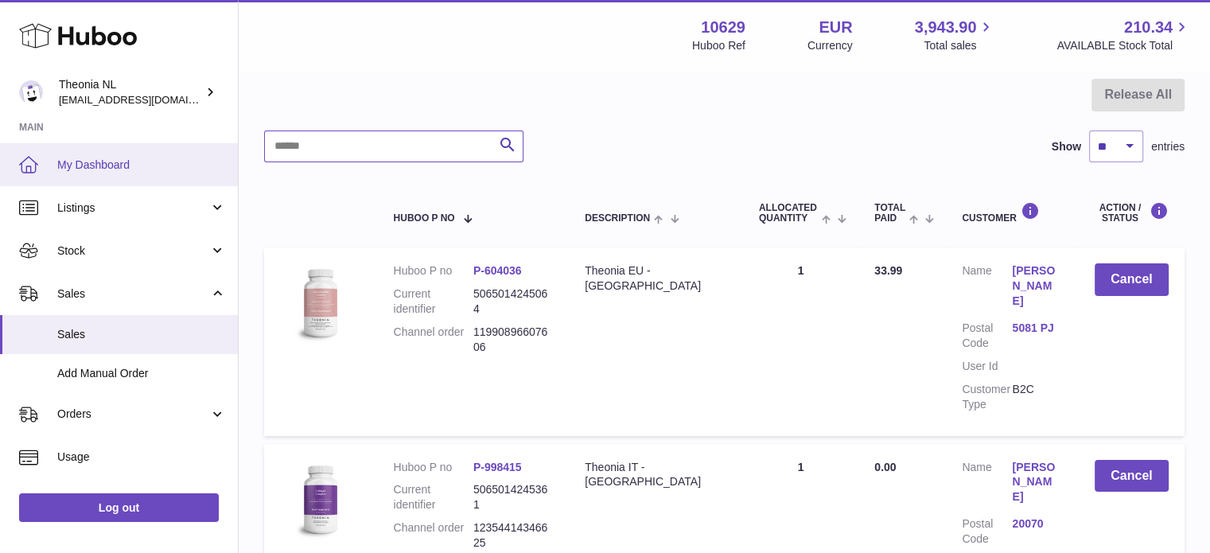
drag, startPoint x: 301, startPoint y: 158, endPoint x: 152, endPoint y: 147, distance: 150.0
paste input "**********"
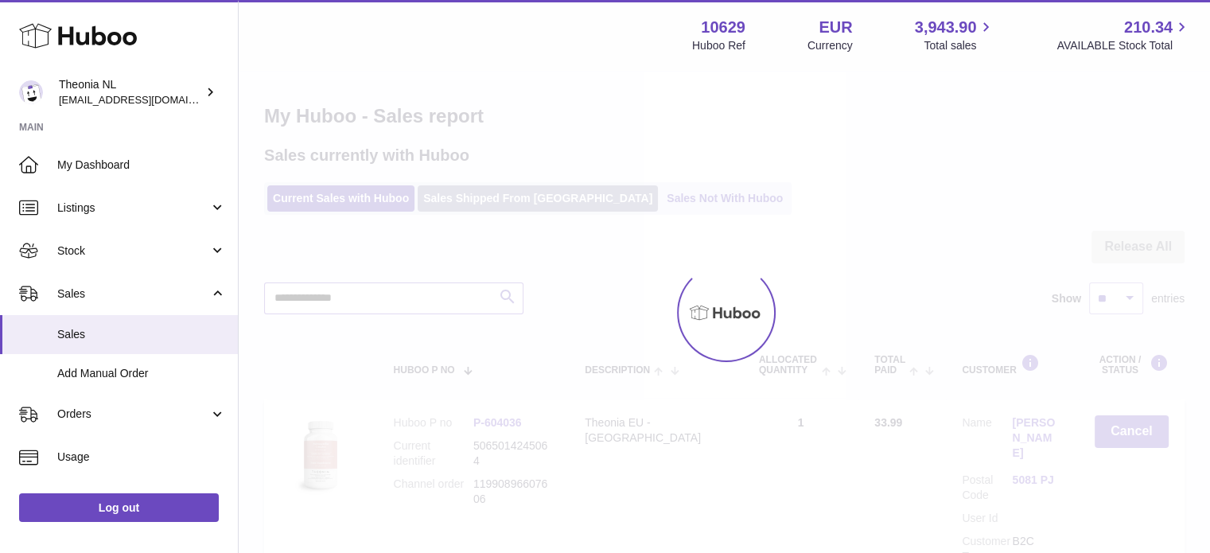
type input "**********"
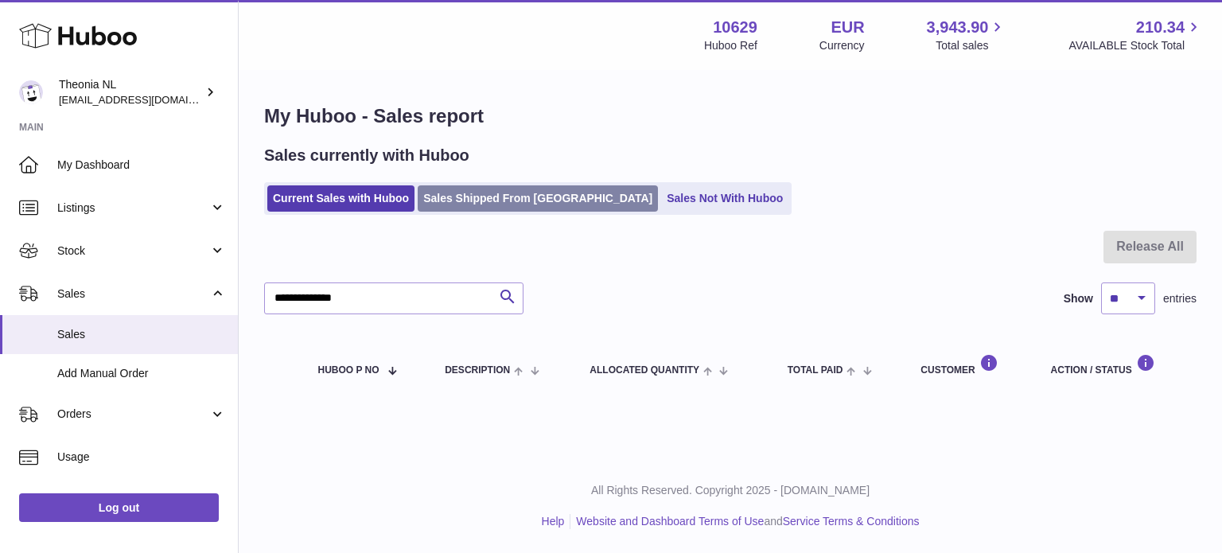
click at [449, 204] on link "Sales Shipped From [GEOGRAPHIC_DATA]" at bounding box center [538, 198] width 240 height 26
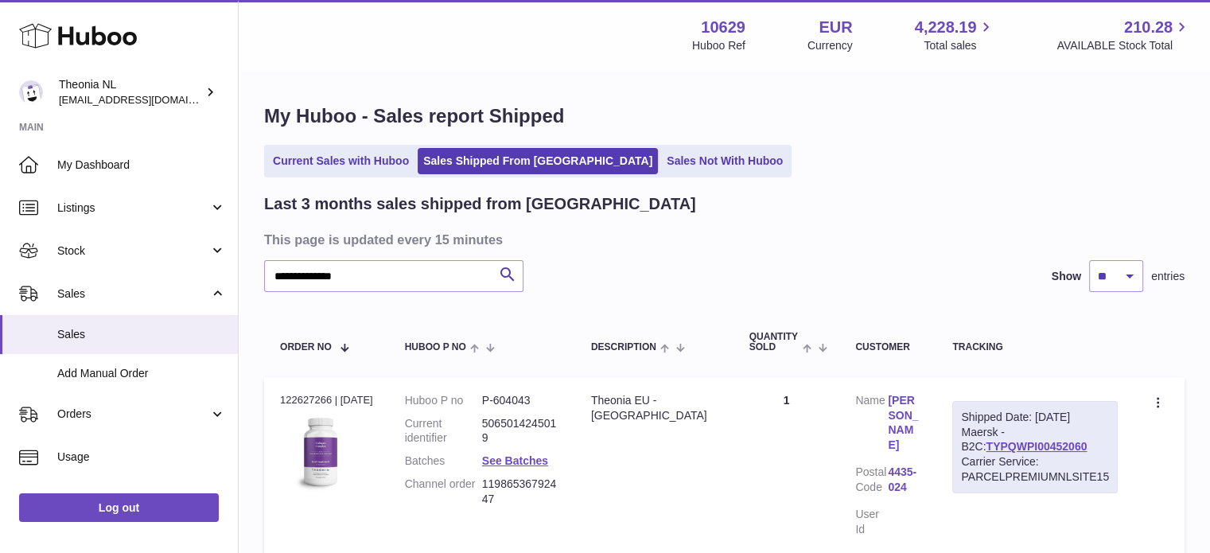
type input "**********"
click at [1025, 446] on link "TYPQWPI00452060" at bounding box center [1036, 446] width 101 height 13
click at [993, 441] on link "TYPQWPI00452060" at bounding box center [1036, 446] width 101 height 13
